Goal: Check status: Check status

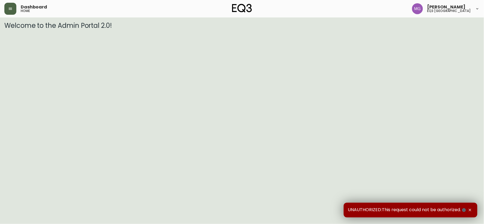
click at [14, 9] on button "button" at bounding box center [10, 9] width 12 height 12
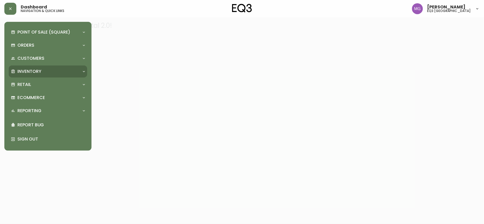
click at [39, 66] on div "Inventory" at bounding box center [48, 71] width 78 height 12
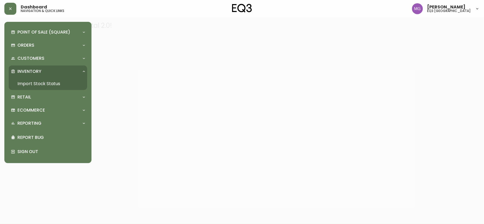
click at [44, 86] on link "Import Stock Status" at bounding box center [48, 83] width 78 height 13
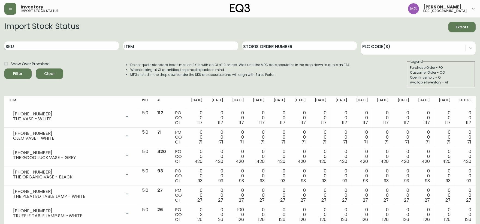
click at [42, 48] on input "SKU" at bounding box center [61, 45] width 114 height 9
paste input "[PHONE_NUMBER]"
type input "[PHONE_NUMBER]"
click at [4, 68] on button "Filter" at bounding box center [17, 73] width 27 height 10
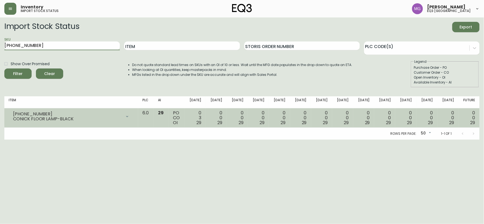
click at [133, 118] on div at bounding box center [127, 116] width 11 height 11
